Goal: Communication & Community: Answer question/provide support

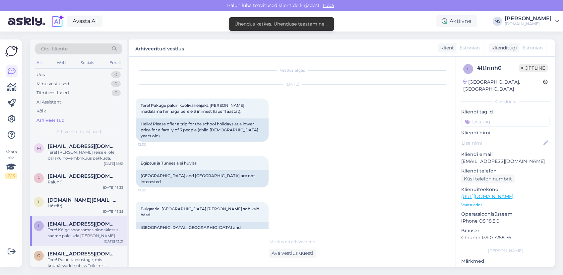
scroll to position [189, 0]
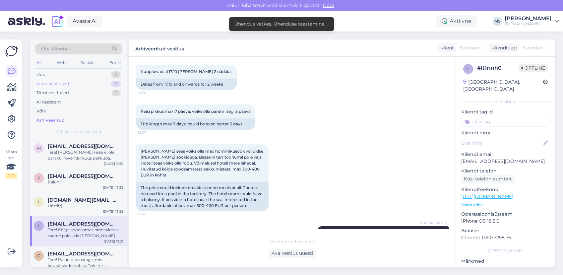
click at [67, 81] on div "Minu vestlused" at bounding box center [52, 84] width 33 height 7
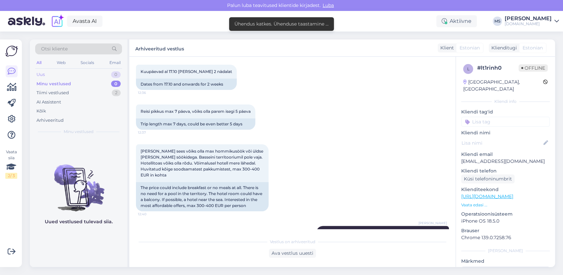
click at [64, 72] on div "Uus 0" at bounding box center [78, 74] width 87 height 9
drag, startPoint x: 63, startPoint y: 92, endPoint x: 62, endPoint y: 97, distance: 5.3
click at [63, 92] on div "Tiimi vestlused" at bounding box center [52, 93] width 33 height 7
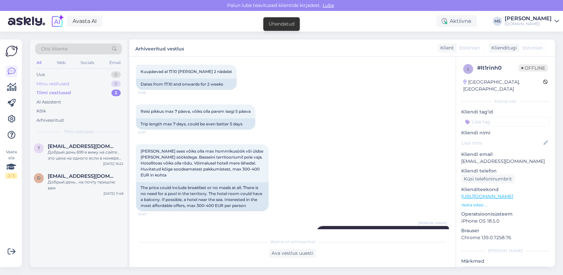
click at [60, 86] on div "Minu vestlused" at bounding box center [52, 84] width 33 height 7
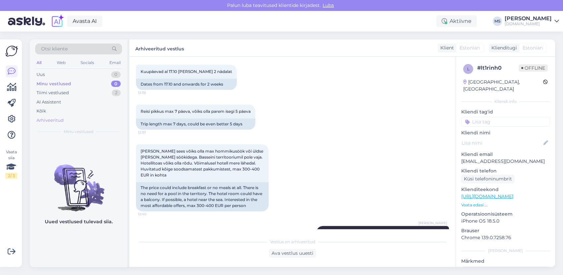
click at [55, 122] on div "Arhiveeritud" at bounding box center [49, 120] width 27 height 7
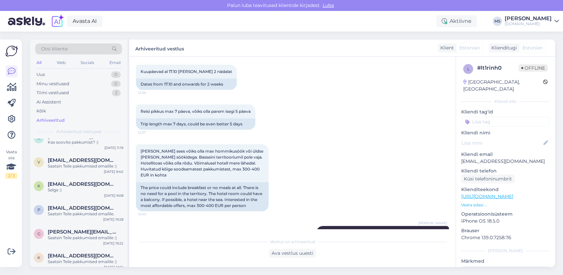
scroll to position [0, 0]
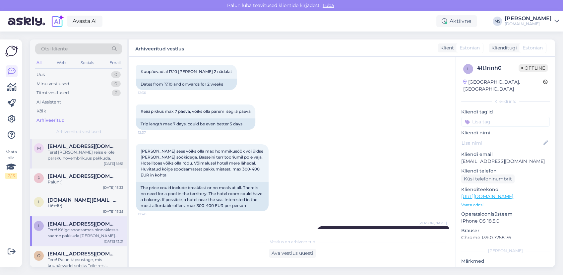
click at [68, 154] on div "Tere! [PERSON_NAME] reise ei ole paraku novembrikuus pakkuda." at bounding box center [86, 155] width 76 height 12
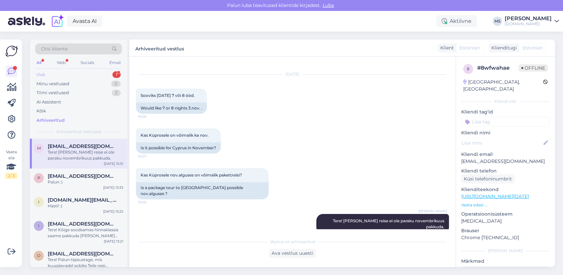
click at [63, 77] on div "Uus 1" at bounding box center [78, 74] width 87 height 9
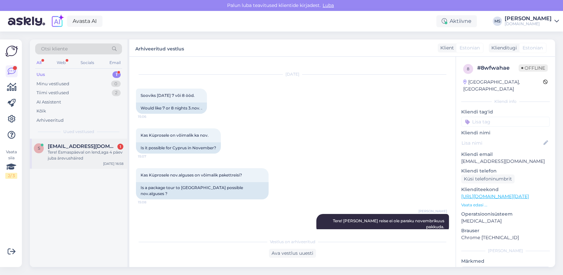
click at [88, 158] on div "Tere! Esmaspäeval on lend,aga 4 päev juba ärevushäired" at bounding box center [86, 155] width 76 height 12
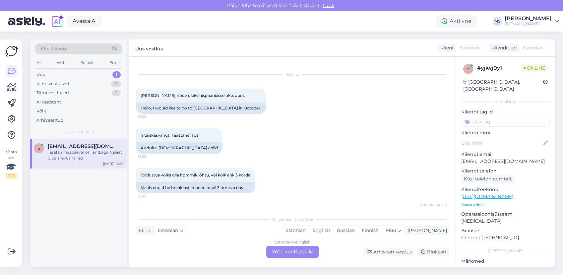
scroll to position [491, 0]
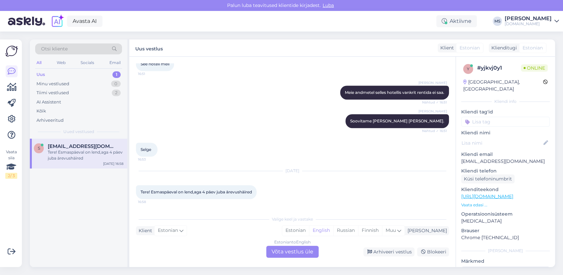
click at [50, 214] on div "s [EMAIL_ADDRESS][DOMAIN_NAME] Tere! Esmaspäeval on lend,aga 4 päev juba ärevus…" at bounding box center [79, 203] width 98 height 128
drag, startPoint x: 213, startPoint y: 191, endPoint x: 141, endPoint y: 189, distance: 72.0
click at [141, 189] on div "Tere! Esmaspäeval on lend,aga 4 päev juba ärevushäired 16:58" at bounding box center [196, 192] width 121 height 14
copy span "Tere! Esmaspäeval on lend,aga 4 päev juba ärevushäired"
click at [309, 235] on div "Estonian" at bounding box center [295, 231] width 27 height 10
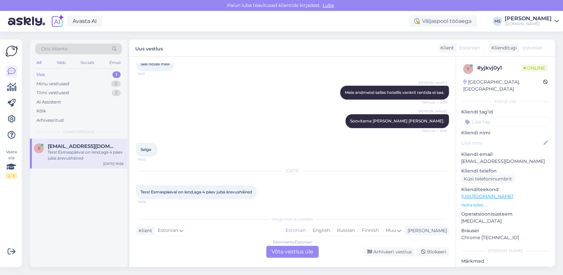
click at [295, 185] on div "[DATE] Tere! Esmaspäeval on lend,aga 4 päev juba ärevushäired 16:58" at bounding box center [292, 185] width 313 height 42
click at [287, 251] on div "Estonian to Estonian Võta vestlus üle" at bounding box center [292, 252] width 52 height 12
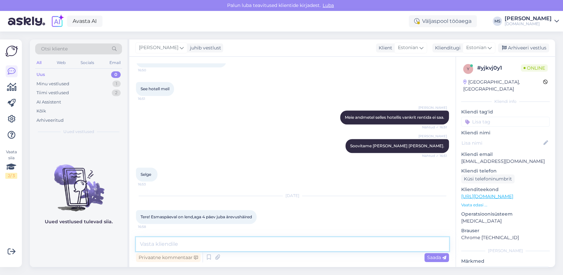
click at [287, 244] on textarea at bounding box center [292, 244] width 313 height 14
paste textarea "Tere! Aitäh, et meile kirjutasite ja jagasite [PERSON_NAME]. Kahju kuulda, et t…"
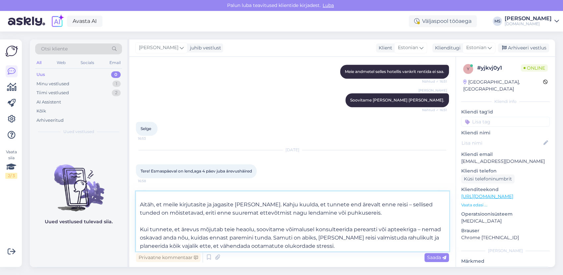
scroll to position [0, 0]
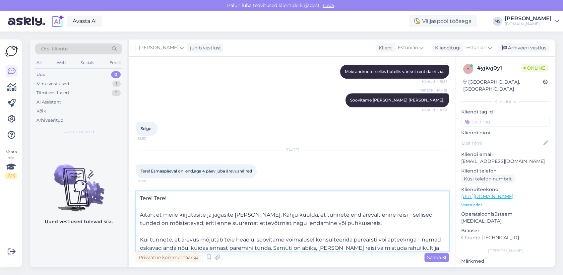
drag, startPoint x: 260, startPoint y: 246, endPoint x: 392, endPoint y: 213, distance: 136.0
click at [392, 213] on textarea "Tere! Tere! Aitäh, et meile kirjutasite ja jagasite [PERSON_NAME]. Kahju kuulda…" at bounding box center [292, 221] width 313 height 60
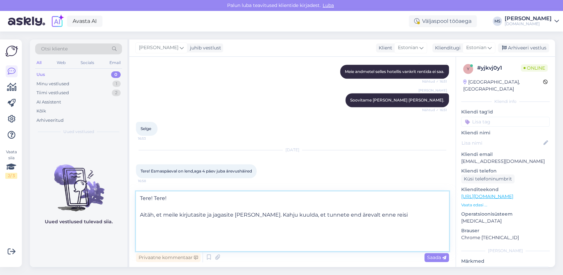
scroll to position [482, 0]
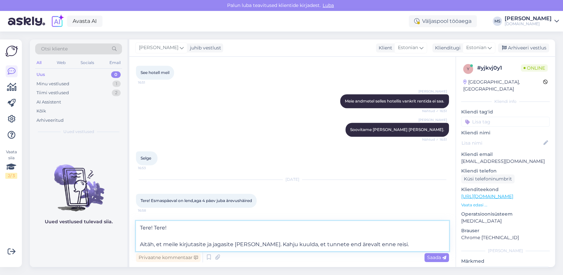
drag, startPoint x: 269, startPoint y: 243, endPoint x: 148, endPoint y: 246, distance: 121.1
click at [146, 246] on textarea "Tere! Tere! Aitäh, et meile kirjutasite ja jagasite [PERSON_NAME]. Kahju kuulda…" at bounding box center [292, 236] width 313 height 30
click at [174, 243] on textarea "Tere! Tere! Aitäh, et meile kirjutasite ja jagasite [PERSON_NAME]. Kahju kuulda…" at bounding box center [292, 236] width 313 height 30
click at [416, 245] on textarea "Tere! Tere! Aitäh, et meile kirjutasite ja jagasite [PERSON_NAME]. Kahju kuulda…" at bounding box center [292, 236] width 313 height 30
click at [143, 240] on textarea "Tere! Tere! Aitäh, et meile kirjutasite ja jagasite [PERSON_NAME]. Kahju kuulda…" at bounding box center [292, 236] width 313 height 30
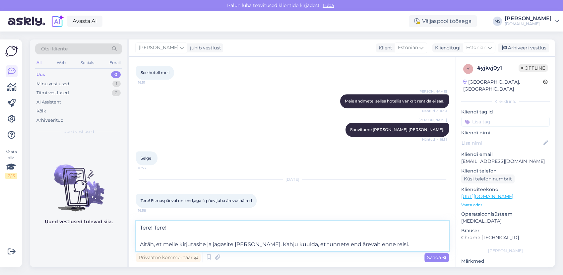
click at [138, 244] on textarea "Tere! Tere! Aitäh, et meile kirjutasite ja jagasite [PERSON_NAME]. Kahju kuulda…" at bounding box center [292, 236] width 313 height 30
click at [147, 233] on textarea "Tere! Tere! Aitäh, et meile kirjutasite ja jagasite [PERSON_NAME]. Kahju kuulda…" at bounding box center [292, 236] width 313 height 30
click at [139, 244] on textarea "Tere! Tere! Aitäh, et meile kirjutasite ja jagasite [PERSON_NAME]. Kahju kuulda…" at bounding box center [292, 236] width 313 height 30
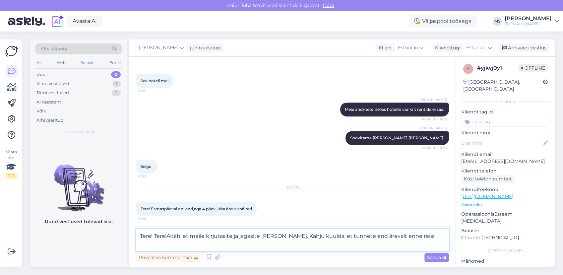
scroll to position [466, 0]
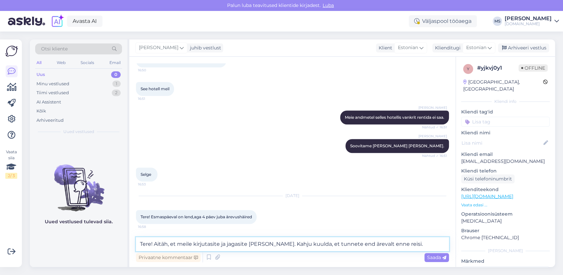
click at [430, 243] on textarea "Tere! Aitäh, et meile kirjutasite ja jagasite [PERSON_NAME]. Kahju kuulda, et t…" at bounding box center [292, 244] width 313 height 14
paste textarea "Kui tunnete, et ärevus mõjutab teie heaolu, soovitame võimalusel konsulteerida …"
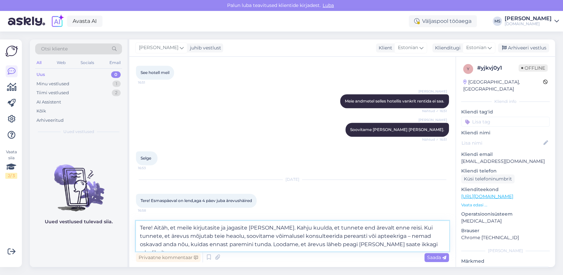
scroll to position [491, 0]
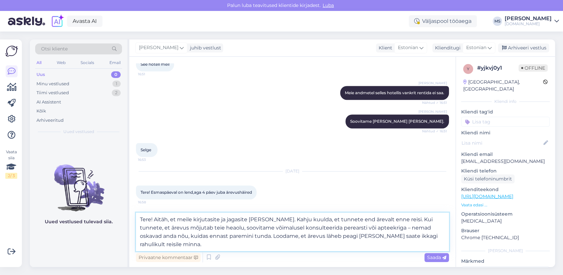
drag, startPoint x: 406, startPoint y: 221, endPoint x: 378, endPoint y: 222, distance: 27.6
click at [378, 222] on textarea "Tere! Aitäh, et meile kirjutasite ja jagasite [PERSON_NAME]. Kahju kuulda, et t…" at bounding box center [292, 232] width 313 height 38
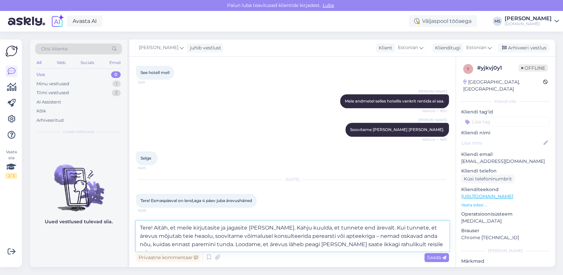
click at [359, 227] on textarea "Tere! Aitäh, et meile kirjutasite ja jagasite [PERSON_NAME]. Kahju kuulda, et t…" at bounding box center [292, 236] width 313 height 30
paste textarea "[PERSON_NAME]"
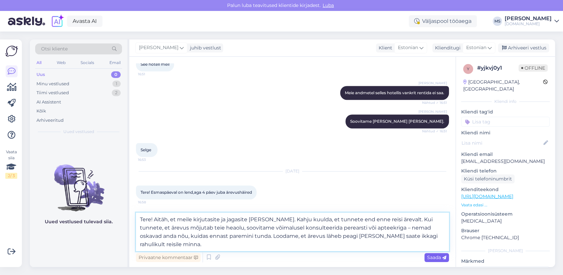
type textarea "Tere! Aitäh, et meile kirjutasite ja jagasite [PERSON_NAME]. Kahju kuulda, et t…"
click at [436, 258] on span "Saada" at bounding box center [436, 257] width 19 height 6
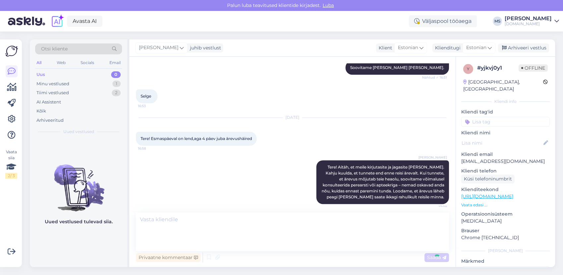
scroll to position [530, 0]
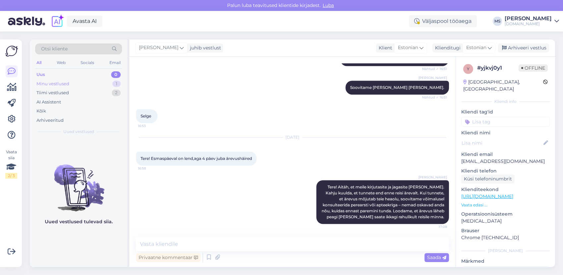
click at [60, 84] on div "Minu vestlused" at bounding box center [52, 84] width 33 height 7
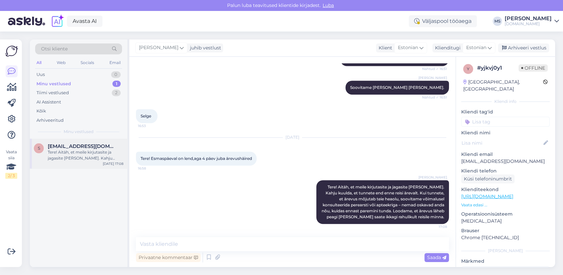
click at [105, 163] on div "[DATE] 17:08" at bounding box center [113, 163] width 21 height 5
click at [530, 49] on div "Arhiveeri vestlus" at bounding box center [523, 47] width 51 height 9
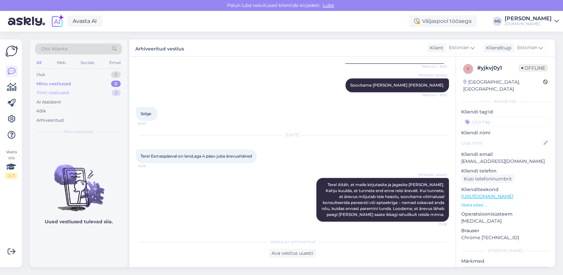
click at [90, 91] on div "Tiimi vestlused 2" at bounding box center [78, 92] width 87 height 9
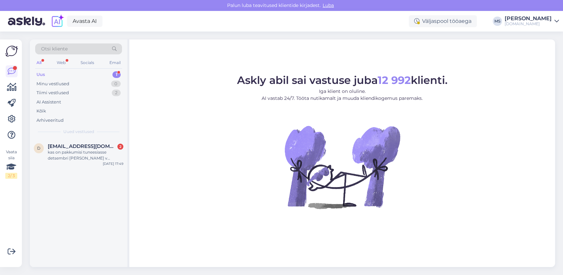
click at [448, 172] on figure "Askly abil sai vastuse juba 12 992 klienti. Iga klient on oluline. AI vastab 24…" at bounding box center [342, 151] width 414 height 152
click at [105, 157] on div "kas on pakkumisi tuneesiasse detsembri lõpu poole v jaanuari alguses?" at bounding box center [86, 155] width 76 height 12
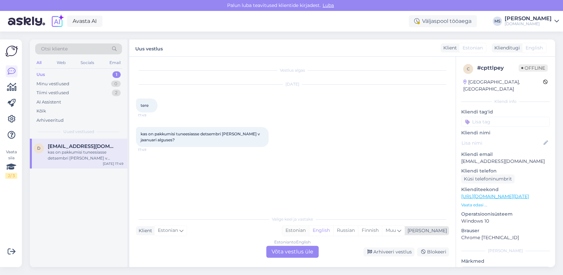
click at [309, 230] on div "Estonian" at bounding box center [295, 231] width 27 height 10
click at [307, 242] on div "Estonian to Estonian" at bounding box center [292, 242] width 39 height 6
click at [299, 253] on div "Estonian to Estonian Võta vestlus üle" at bounding box center [292, 252] width 52 height 12
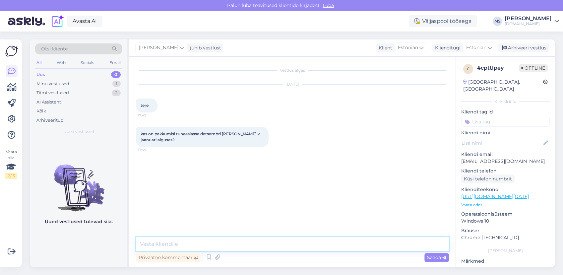
click at [300, 247] on textarea at bounding box center [292, 244] width 313 height 14
type textarea "Tere! Talvekuudel Tuneesia reise pakkuda ei ole. Viimased väljumised on oktoobr…"
